Goal: Task Accomplishment & Management: Complete application form

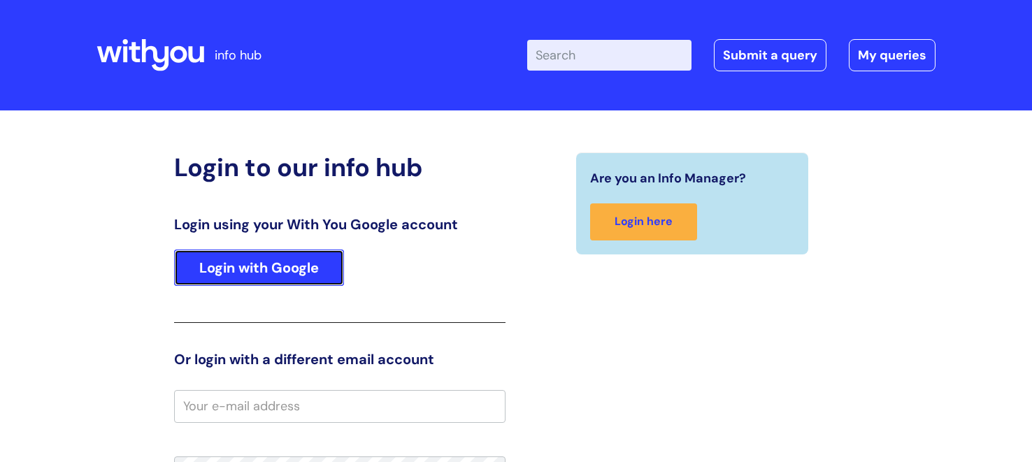
click at [306, 264] on link "Login with Google" at bounding box center [259, 268] width 170 height 36
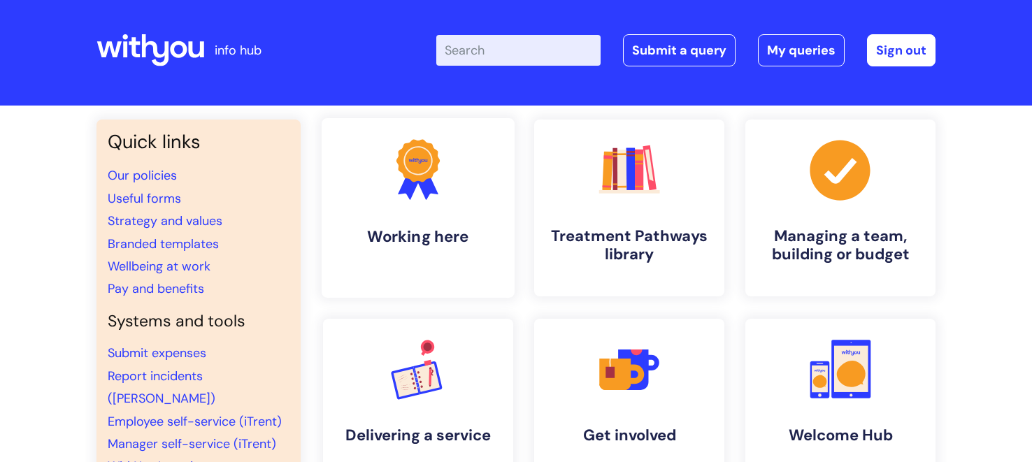
scroll to position [6, 0]
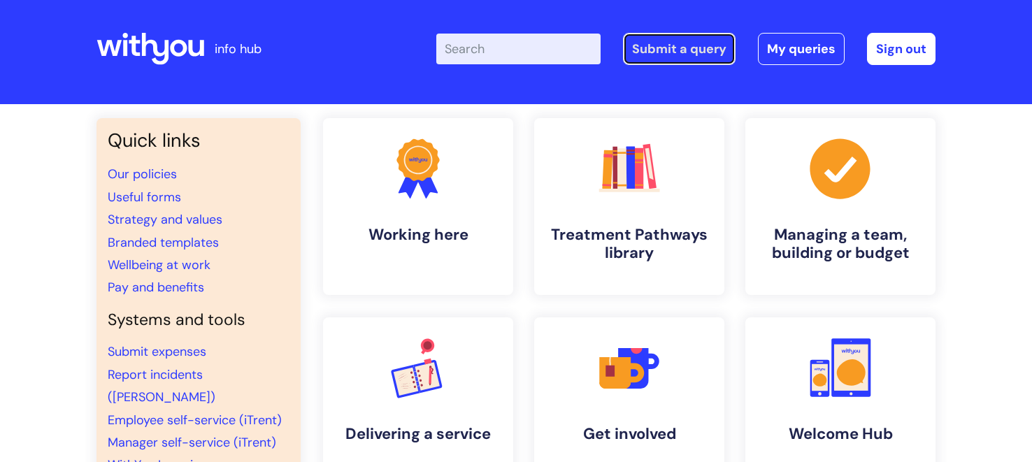
click at [671, 45] on link "Submit a query" at bounding box center [679, 49] width 113 height 32
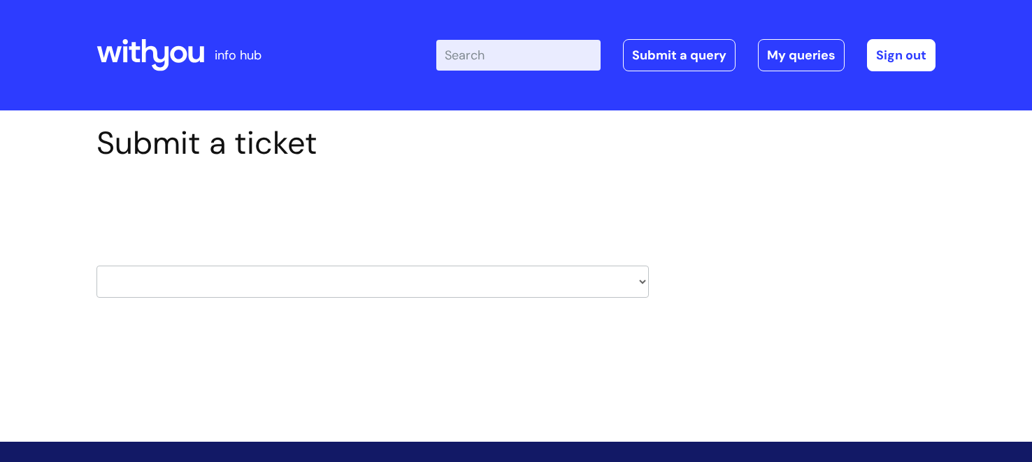
click at [638, 283] on select "HR / People IT and Support Clinical Drug Alerts Finance Accounts Data Support T…" at bounding box center [372, 282] width 552 height 32
select select "payroll"
click at [96, 266] on select "HR / People IT and Support Clinical Drug Alerts Finance Accounts Data Support T…" at bounding box center [372, 282] width 552 height 32
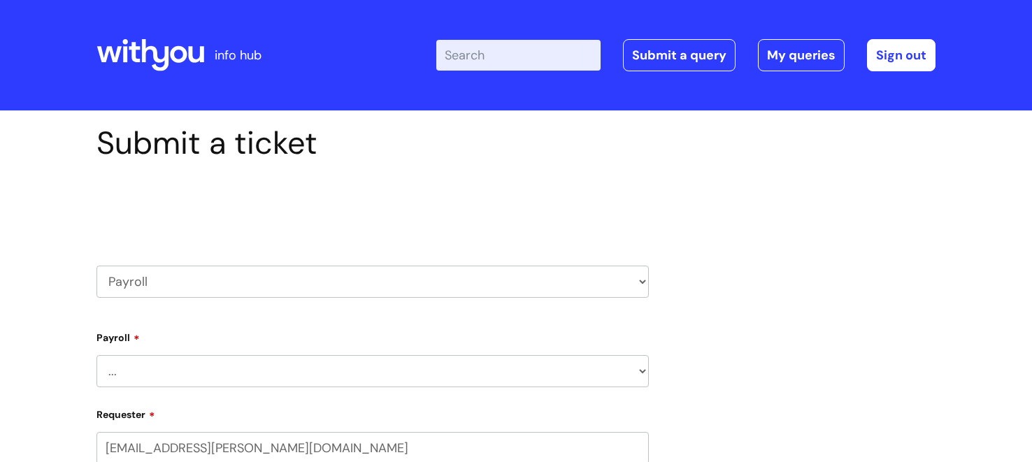
select select "80004418200"
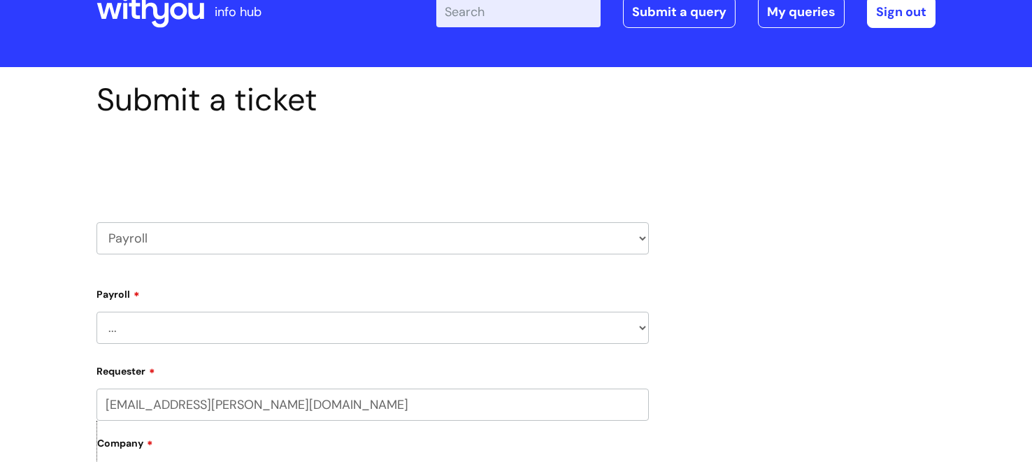
scroll to position [51, 0]
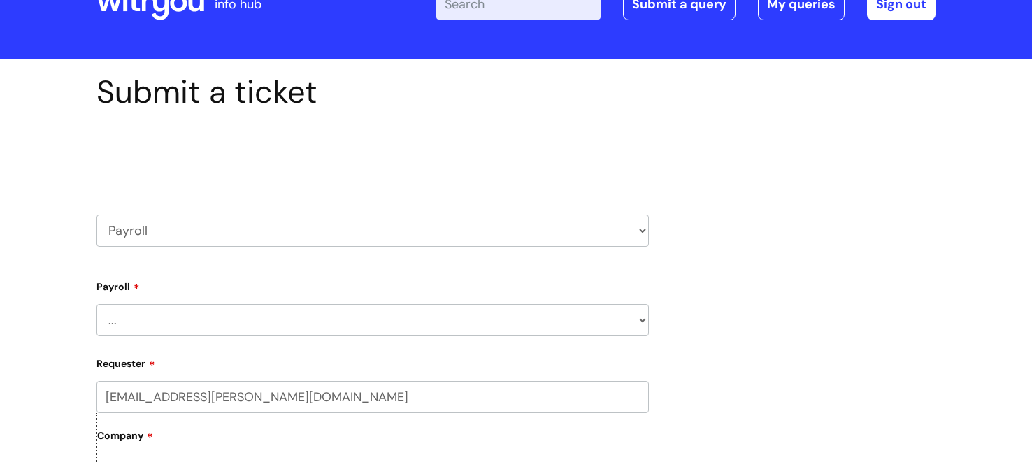
click at [643, 320] on select "... New Hires bank details/starter checklist forms Payroll queries Receiving in…" at bounding box center [372, 320] width 552 height 32
select select "Payroll queries"
click at [96, 304] on select "... New Hires bank details/starter checklist forms Payroll queries Receiving in…" at bounding box center [372, 320] width 552 height 32
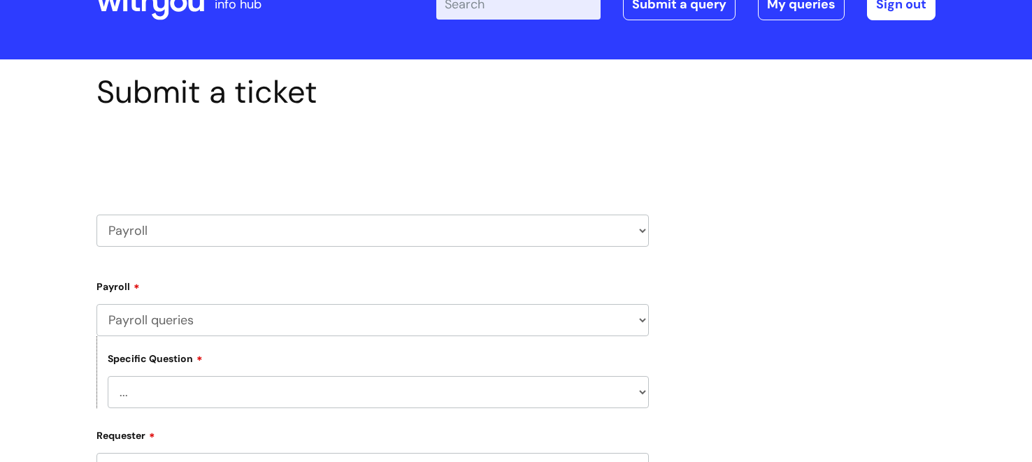
scroll to position [65, 0]
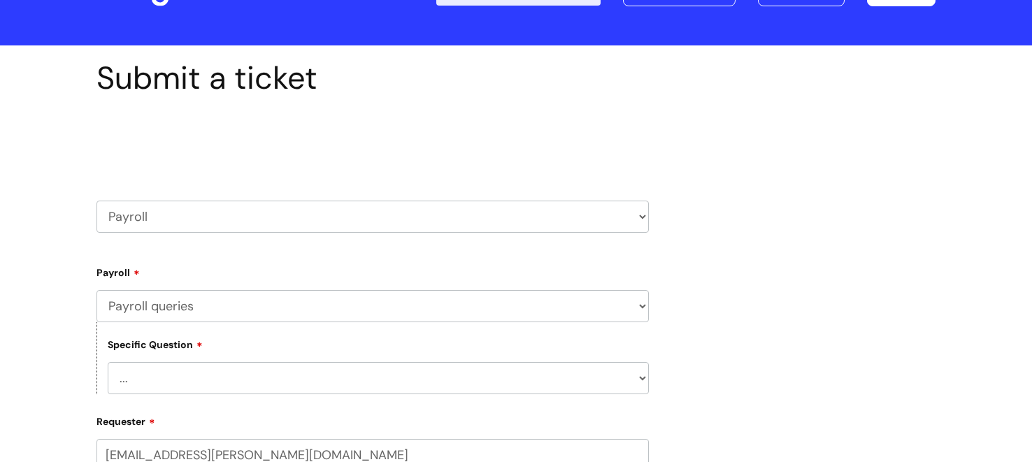
click at [639, 379] on select "... Changes queries Timesheet queries Salary and absence queries" at bounding box center [378, 378] width 541 height 32
select select "Salary and absence queries"
click at [108, 362] on select "... Changes queries Timesheet queries Salary and absence queries" at bounding box center [378, 378] width 541 height 32
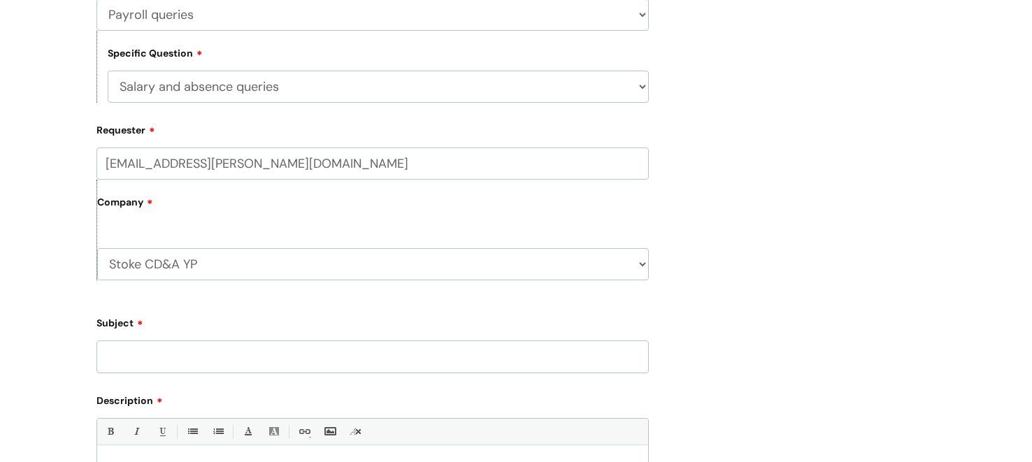
scroll to position [357, 0]
click at [151, 355] on input "Subject" at bounding box center [372, 356] width 552 height 32
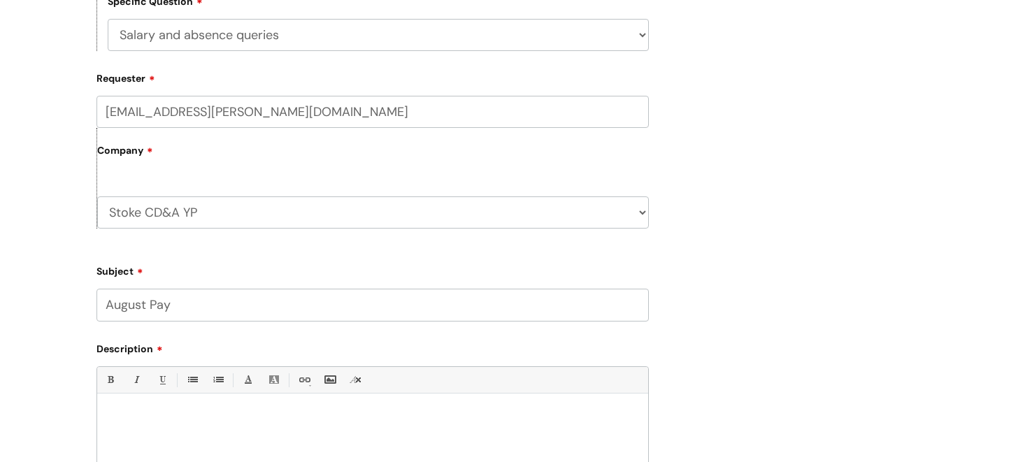
scroll to position [415, 0]
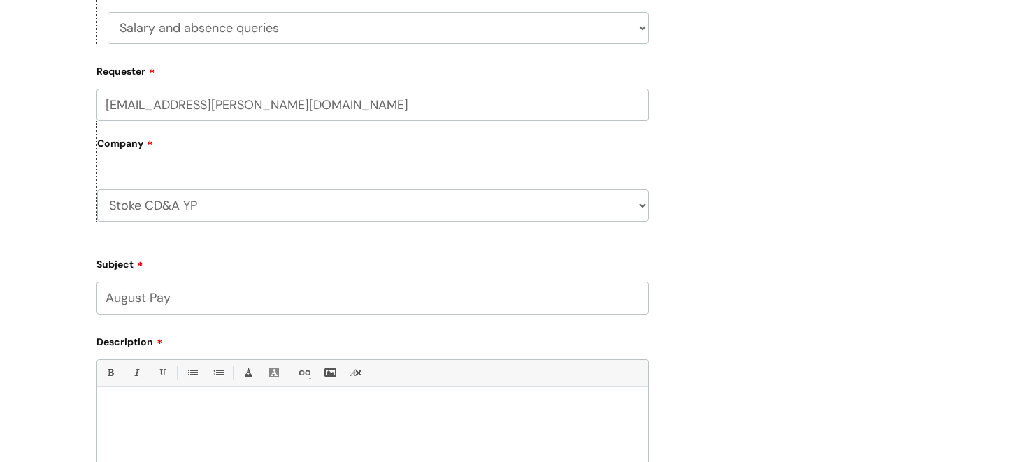
type input "August Pay"
click at [117, 409] on p at bounding box center [373, 410] width 530 height 13
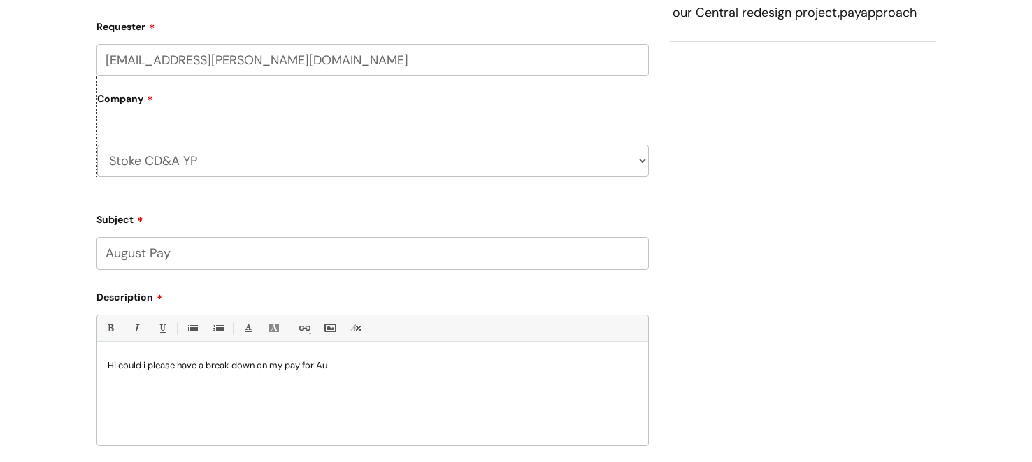
scroll to position [466, 0]
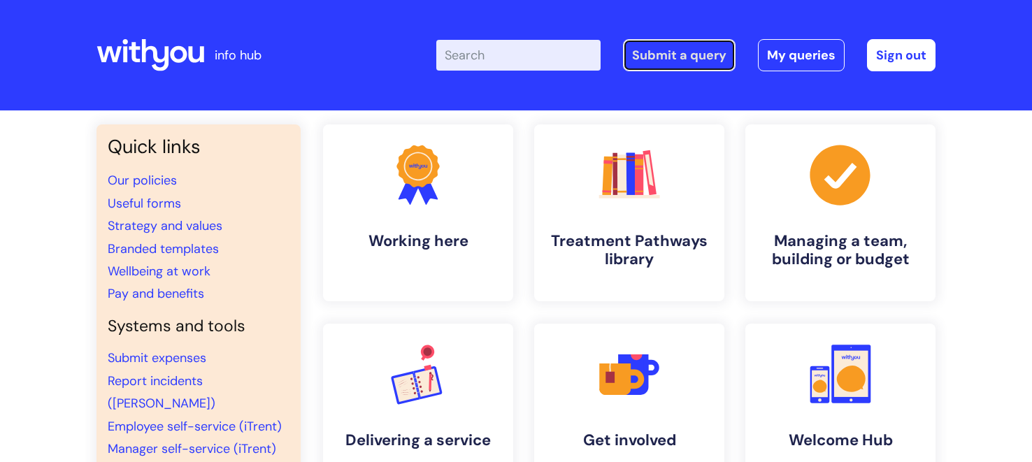
click at [680, 57] on link "Submit a query" at bounding box center [679, 55] width 113 height 32
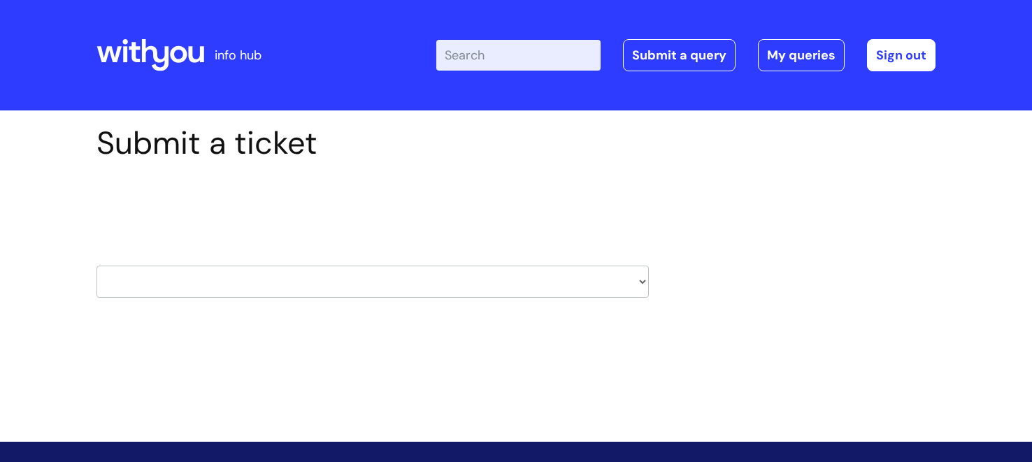
click at [642, 282] on select "HR / People IT and Support Clinical Drug Alerts Finance Accounts Data Support T…" at bounding box center [372, 282] width 552 height 32
select select "payroll"
click at [96, 266] on select "HR / People IT and Support Clinical Drug Alerts Finance Accounts Data Support T…" at bounding box center [372, 282] width 552 height 32
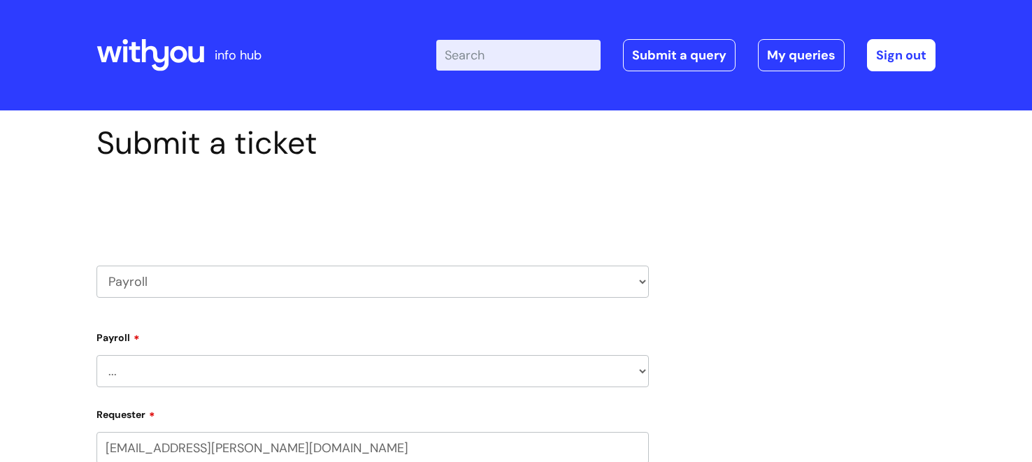
select select "80004418200"
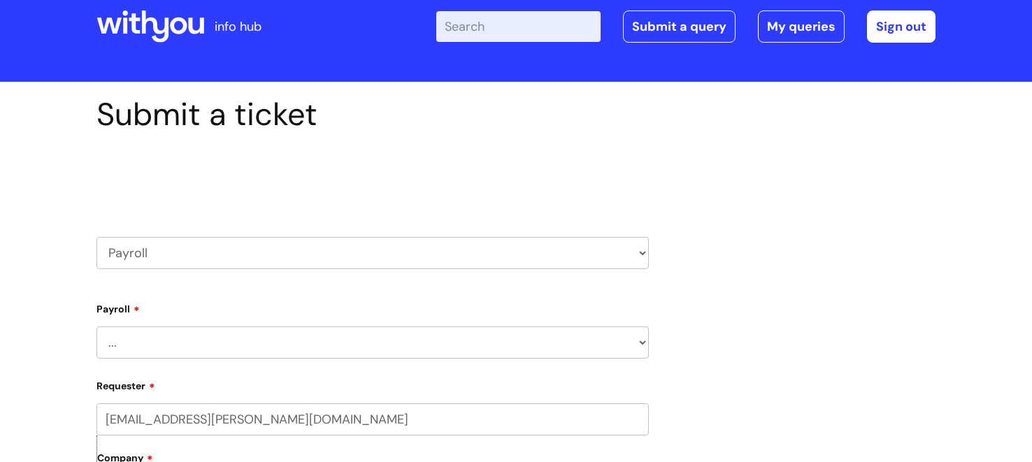
scroll to position [29, 0]
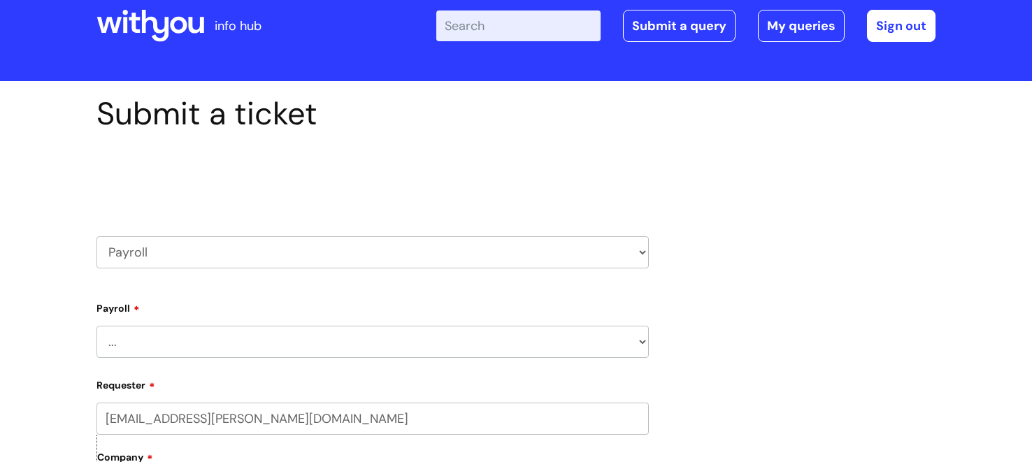
click at [643, 339] on select "... New Hires bank details/starter checklist forms Payroll queries Receiving in…" at bounding box center [372, 342] width 552 height 32
select select "Payroll queries"
click at [96, 326] on select "... New Hires bank details/starter checklist forms Payroll queries Receiving in…" at bounding box center [372, 342] width 552 height 32
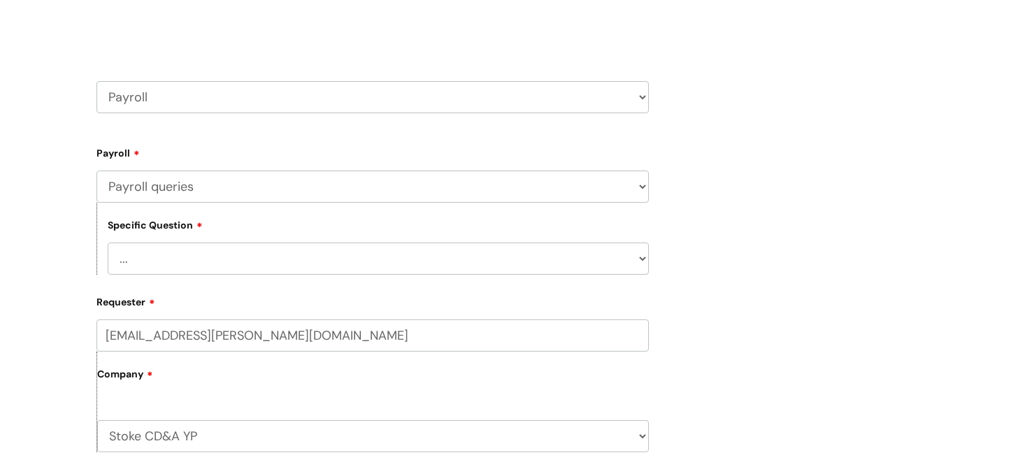
scroll to position [188, 0]
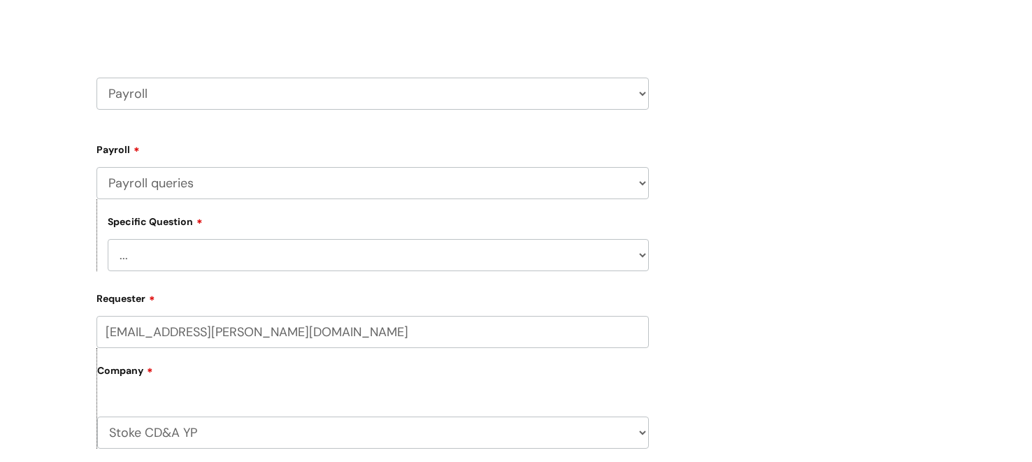
click at [640, 255] on select "... Changes queries Timesheet queries Salary and absence queries" at bounding box center [378, 255] width 541 height 32
select select "Timesheet queries"
click at [108, 239] on select "... Changes queries Timesheet queries Salary and absence queries" at bounding box center [378, 255] width 541 height 32
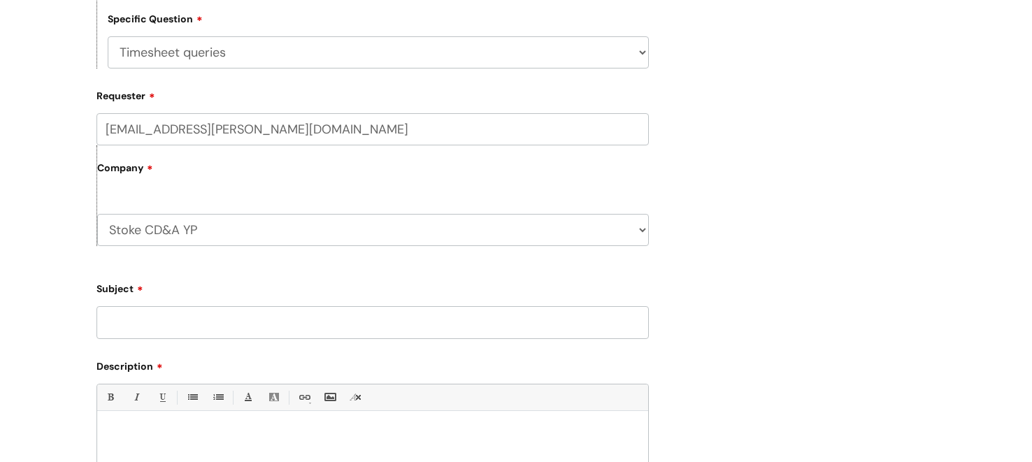
scroll to position [402, 0]
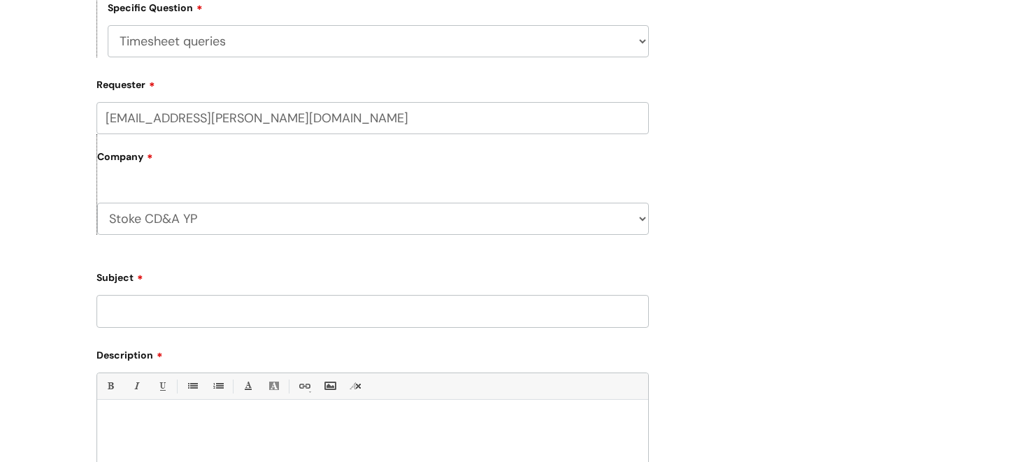
click at [459, 310] on input "Subject" at bounding box center [372, 311] width 552 height 32
type input "August pay slip"
click at [164, 416] on div at bounding box center [372, 455] width 551 height 96
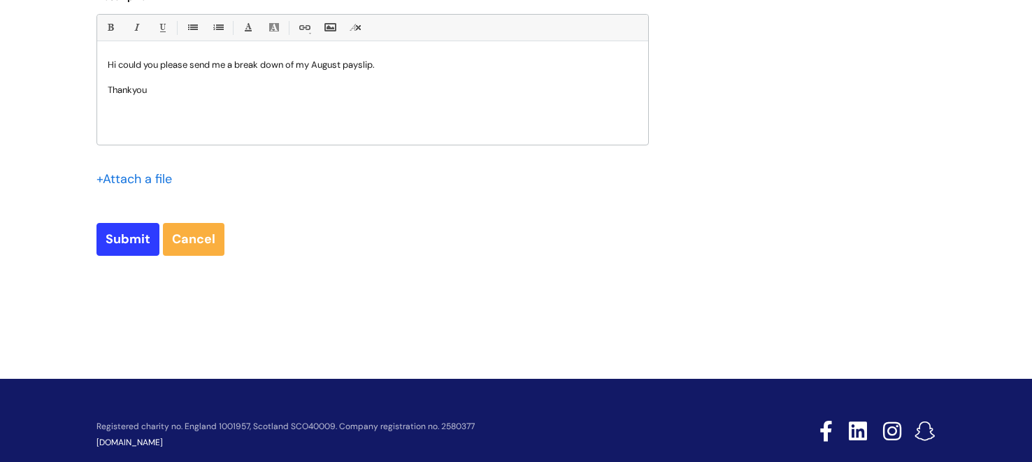
scroll to position [767, 0]
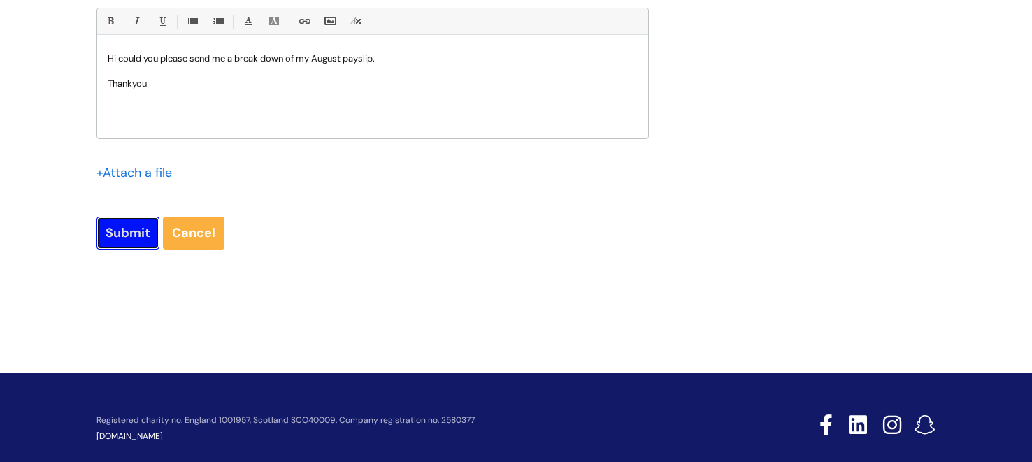
click at [115, 233] on input "Submit" at bounding box center [127, 233] width 63 height 32
type input "Please Wait..."
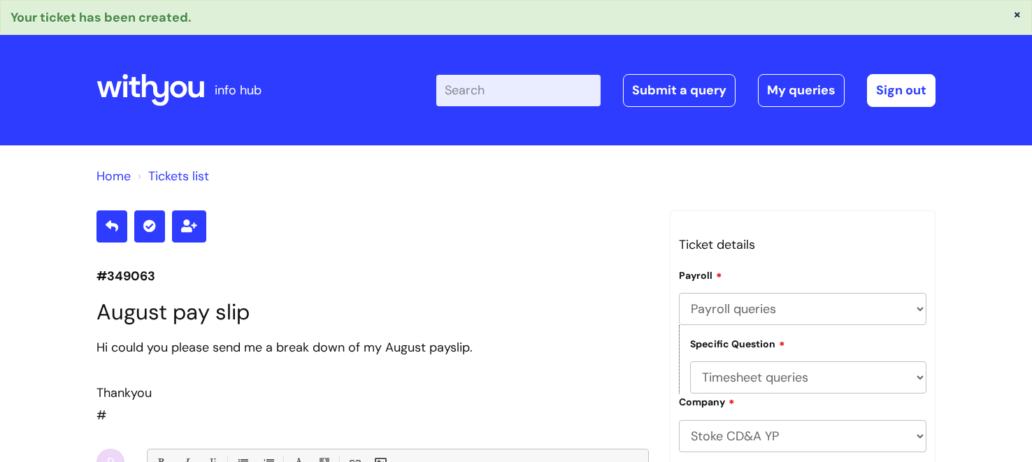
select select "Payroll queries"
select select "Timesheet queries"
